Goal: Answer question/provide support

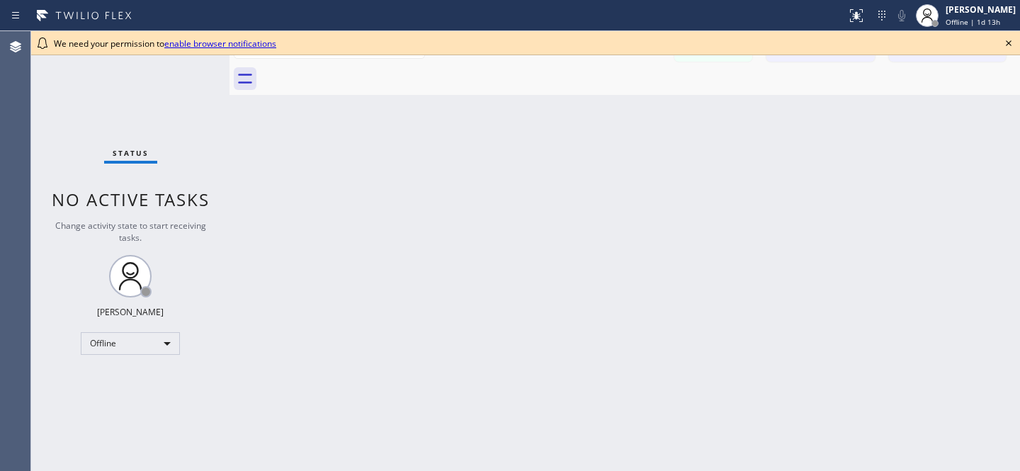
click at [1014, 42] on icon at bounding box center [1008, 43] width 17 height 17
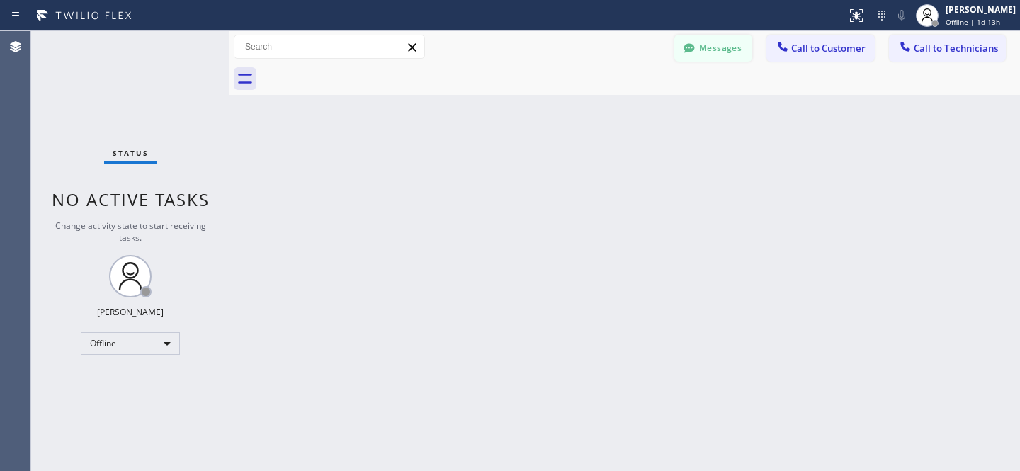
click at [713, 53] on button "Messages" at bounding box center [713, 48] width 78 height 27
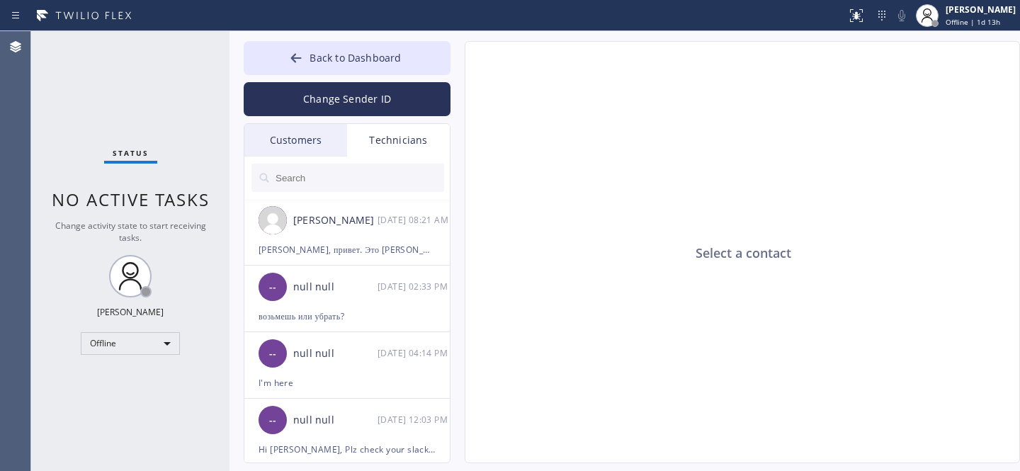
click at [286, 138] on div "Customers" at bounding box center [295, 140] width 103 height 33
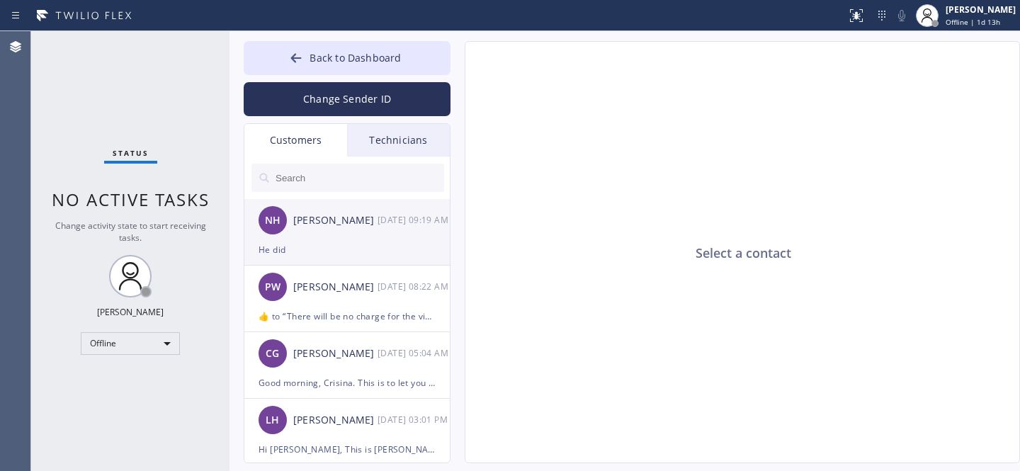
click at [339, 240] on div "NH [PERSON_NAME] [DATE] 09:19 AM" at bounding box center [347, 220] width 207 height 43
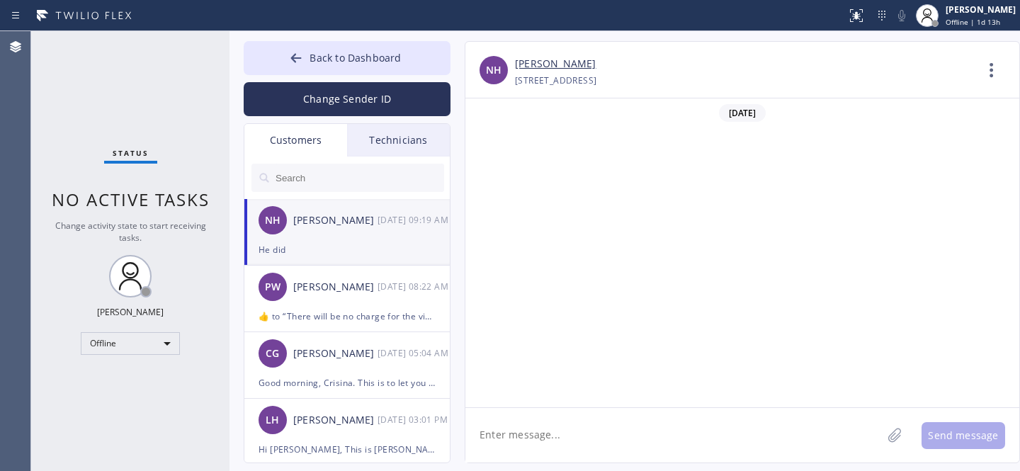
scroll to position [802, 0]
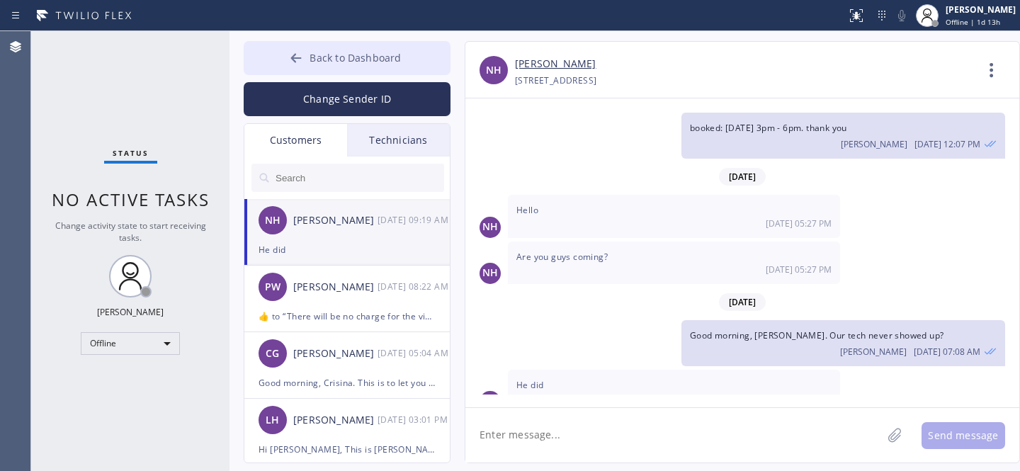
click at [295, 45] on button "Back to Dashboard" at bounding box center [347, 58] width 207 height 34
